Goal: Task Accomplishment & Management: Complete application form

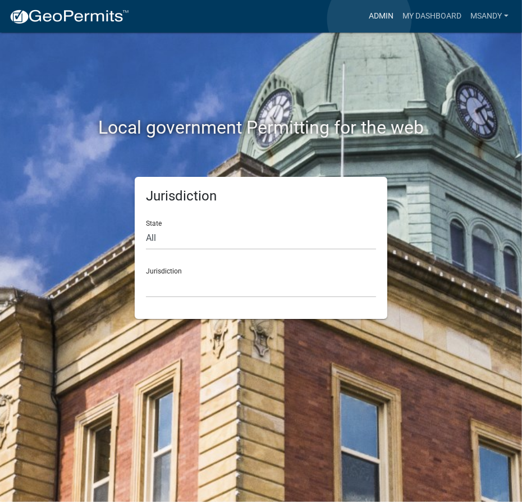
click at [369, 19] on link "Admin" at bounding box center [381, 16] width 34 height 21
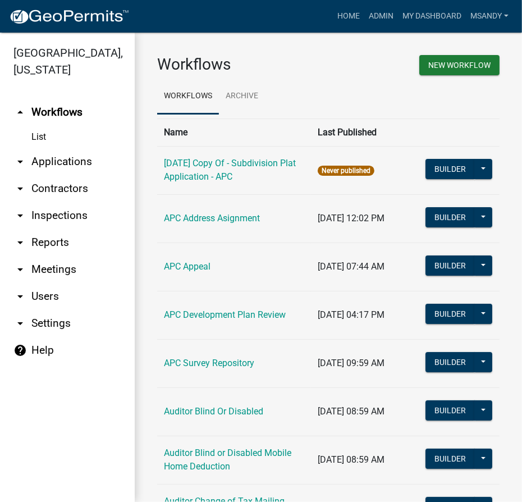
click at [54, 189] on link "arrow_drop_down Contractors" at bounding box center [67, 188] width 135 height 27
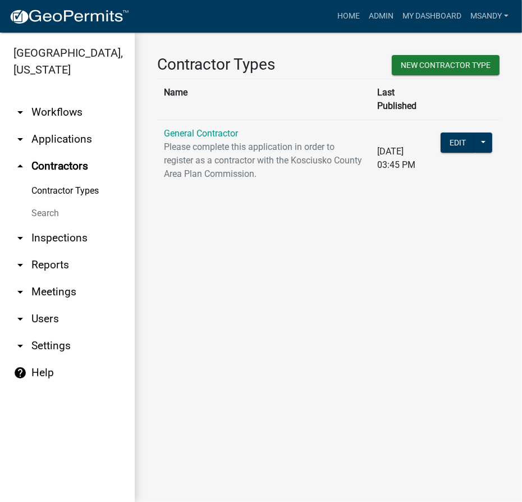
click at [184, 140] on p "Please complete this application in order to register as a contractor with the …" at bounding box center [264, 160] width 200 height 40
click at [190, 128] on link "General Contractor" at bounding box center [201, 133] width 74 height 11
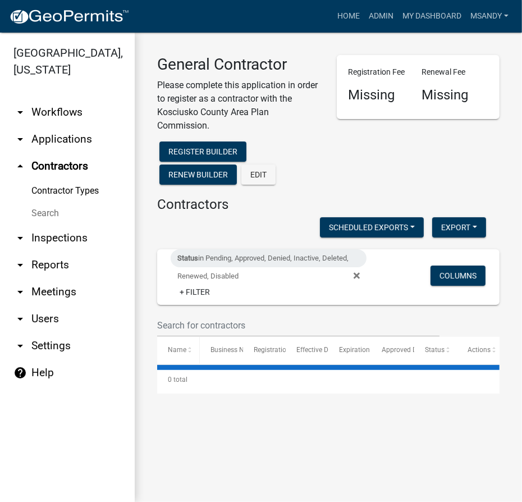
select select "3: 100"
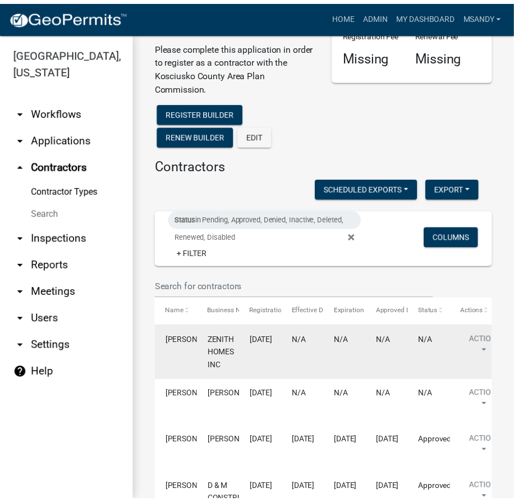
scroll to position [102, 0]
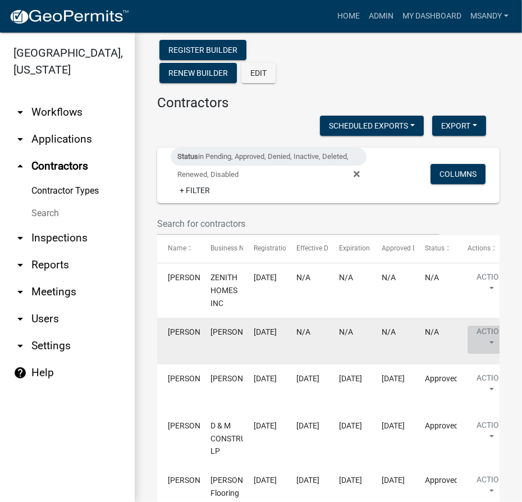
click at [491, 332] on button "Action" at bounding box center [491, 340] width 46 height 28
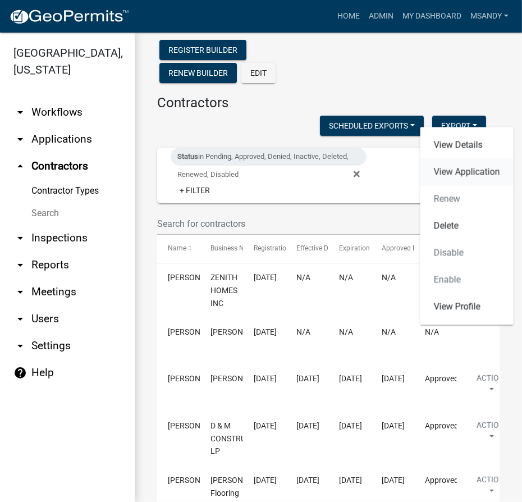
click at [468, 167] on link "View Application" at bounding box center [466, 171] width 93 height 27
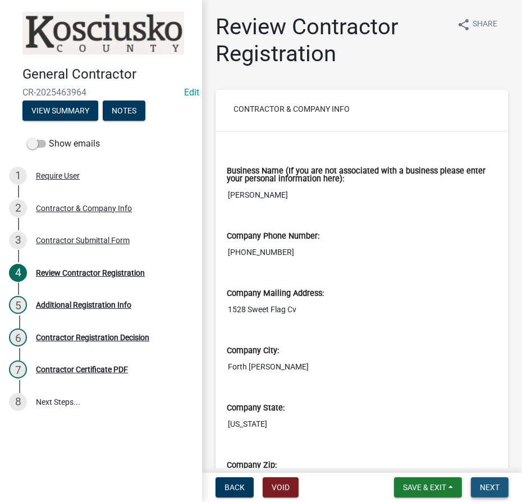
click at [501, 486] on button "Next" at bounding box center [490, 487] width 38 height 20
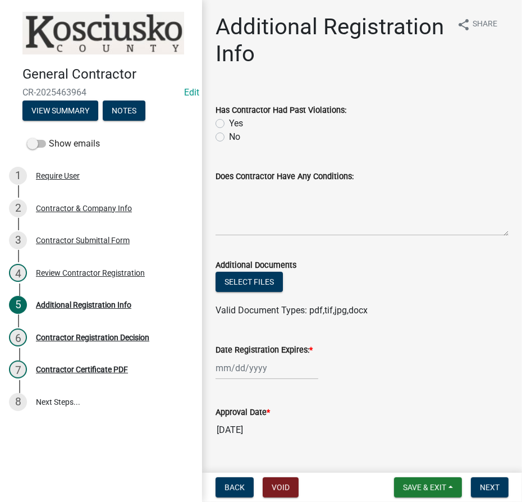
click at [229, 140] on label "No" at bounding box center [234, 136] width 11 height 13
click at [229, 138] on input "No" at bounding box center [232, 133] width 7 height 7
radio input "true"
click at [262, 363] on div at bounding box center [267, 367] width 103 height 23
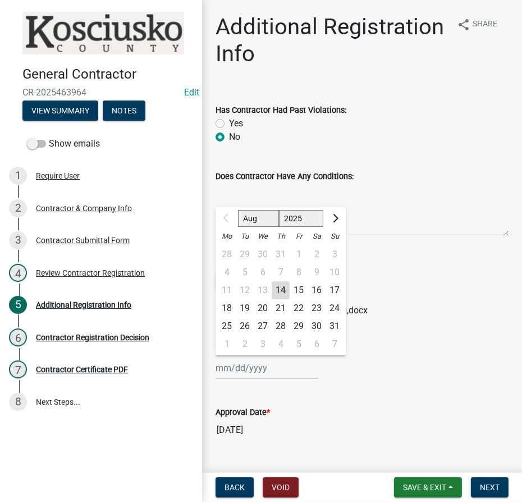
click at [303, 217] on select "2025 2026 2027 2028 2029 2030 2031 2032 2033 2034 2035 2036 2037 2038 2039 2040…" at bounding box center [301, 218] width 45 height 17
select select "2026"
click at [279, 210] on select "2025 2026 2027 2028 2029 2030 2031 2032 2033 2034 2035 2036 2037 2038 2039 2040…" at bounding box center [301, 218] width 45 height 17
click at [283, 290] on div "13" at bounding box center [281, 290] width 18 height 18
type input "[DATE]"
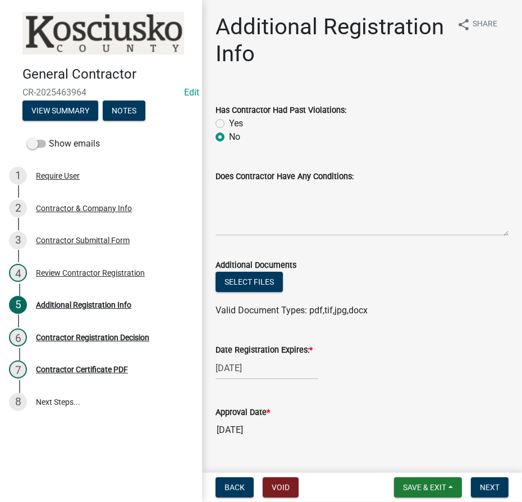
click at [263, 372] on div "[DATE]" at bounding box center [267, 367] width 103 height 23
select select "8"
select select "2026"
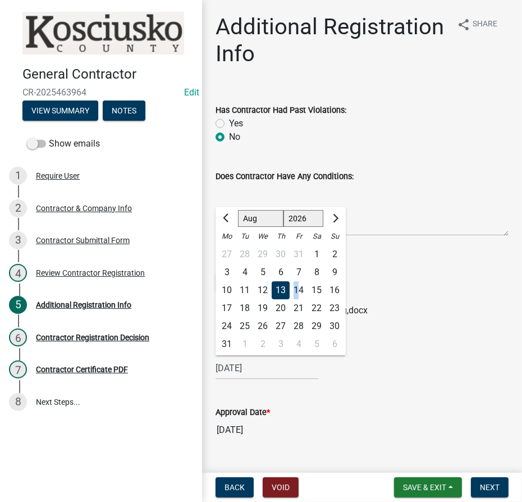
click at [296, 289] on div "14" at bounding box center [299, 290] width 18 height 18
type input "[DATE]"
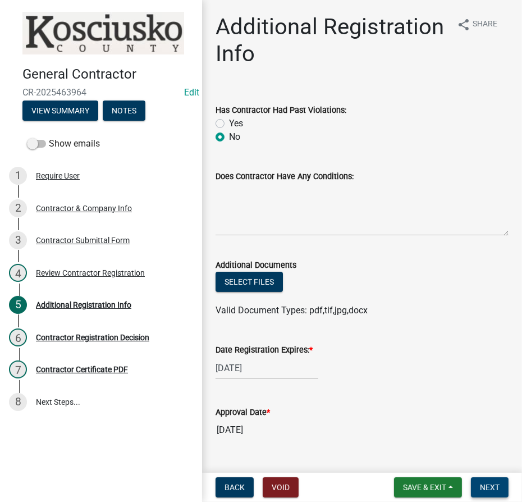
click at [496, 489] on span "Next" at bounding box center [490, 487] width 20 height 9
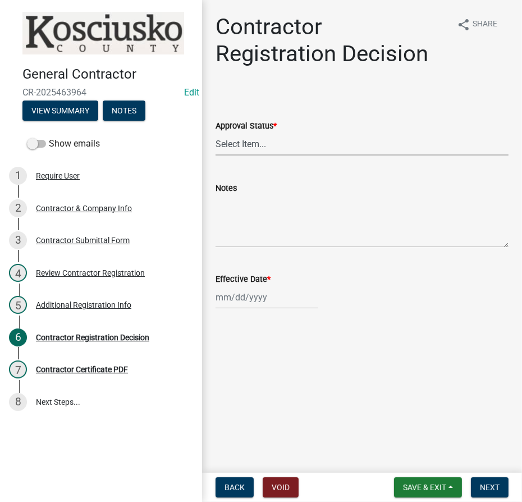
click at [310, 143] on select "Select Item... Approved Denied" at bounding box center [362, 143] width 293 height 23
click at [216, 132] on select "Select Item... Approved Denied" at bounding box center [362, 143] width 293 height 23
select select "8e4351d7-4ebf-4714-a7c9-c8187f00e083"
select select "8"
select select "2025"
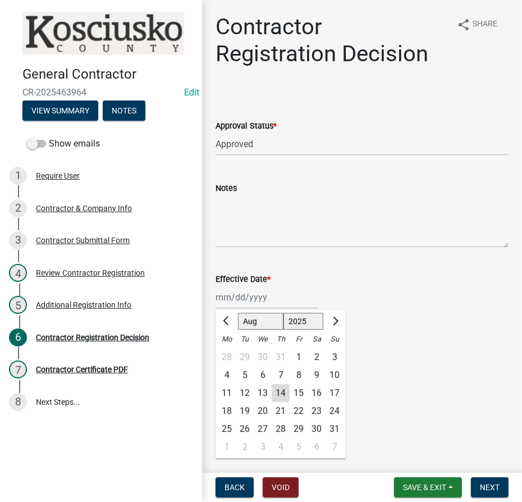
click at [269, 294] on div "[PERSON_NAME] Feb Mar Apr [PERSON_NAME][DATE] Oct Nov [DATE] 1526 1527 1528 152…" at bounding box center [267, 297] width 103 height 23
click at [285, 392] on div "14" at bounding box center [281, 393] width 18 height 18
type input "[DATE]"
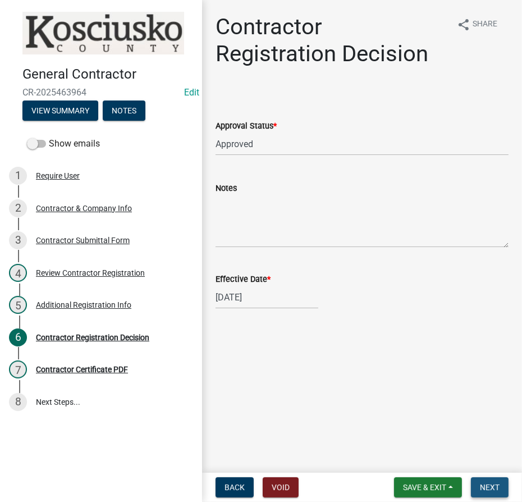
click at [491, 490] on span "Next" at bounding box center [490, 487] width 20 height 9
